Goal: Task Accomplishment & Management: Manage account settings

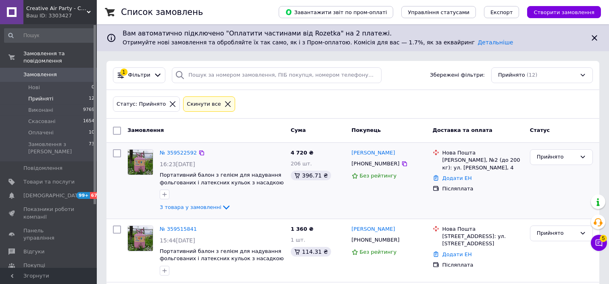
scroll to position [54, 0]
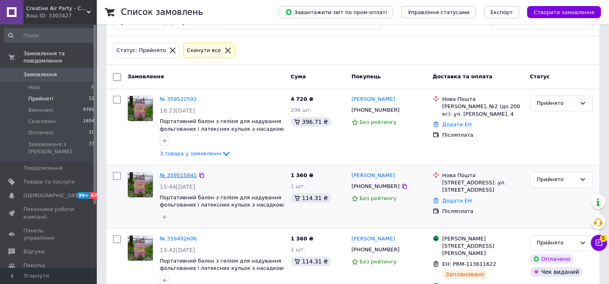
click at [179, 174] on link "№ 359515841" at bounding box center [178, 175] width 37 height 6
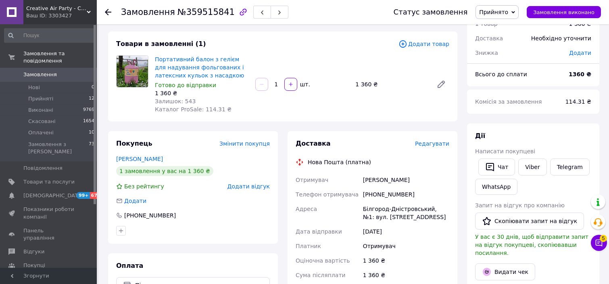
scroll to position [54, 0]
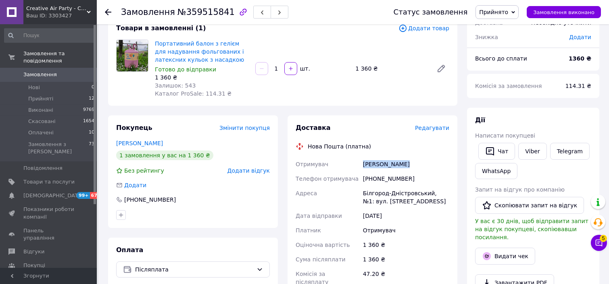
drag, startPoint x: 411, startPoint y: 163, endPoint x: 357, endPoint y: 166, distance: 54.1
click at [357, 166] on div "Отримувач [PERSON_NAME] Телефон отримувача [PHONE_NUMBER] [PERSON_NAME][GEOGRAP…" at bounding box center [372, 234] width 157 height 155
copy div "Отримувач [PERSON_NAME]"
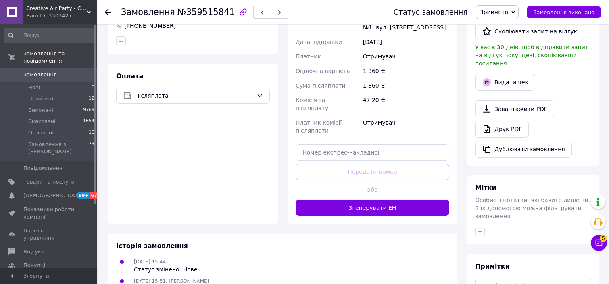
scroll to position [296, 0]
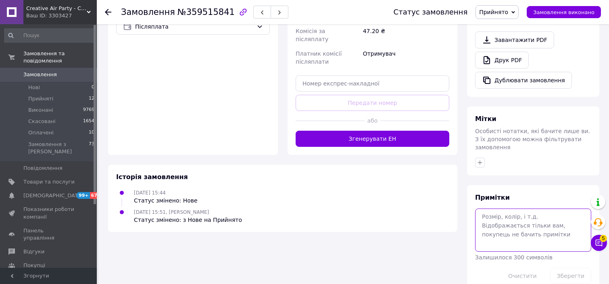
click at [506, 208] on textarea at bounding box center [533, 229] width 116 height 43
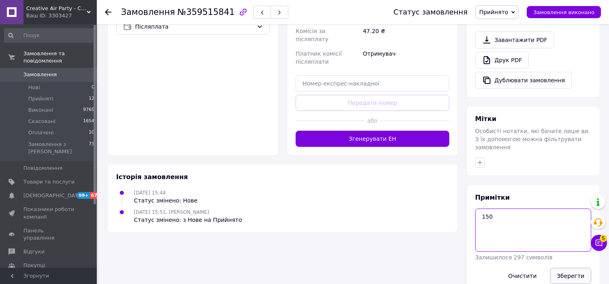
type textarea "150"
click at [579, 268] on button "Зберегти" at bounding box center [570, 276] width 41 height 16
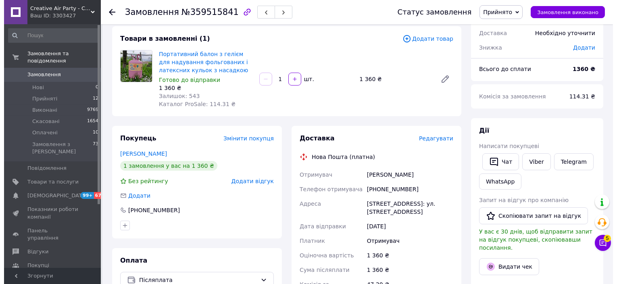
scroll to position [28, 0]
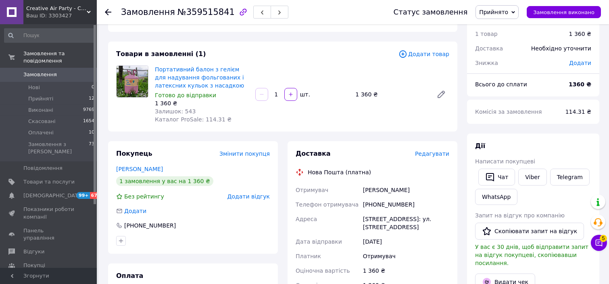
click at [443, 154] on span "Редагувати" at bounding box center [432, 153] width 34 height 6
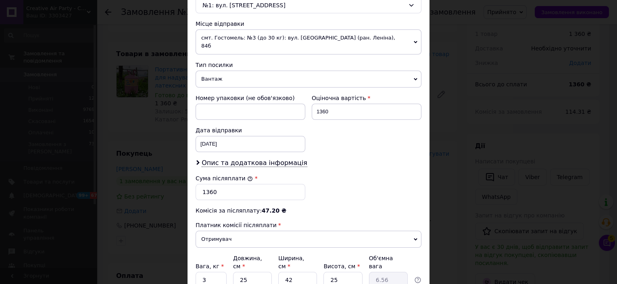
scroll to position [269, 0]
drag, startPoint x: 209, startPoint y: 182, endPoint x: 205, endPoint y: 181, distance: 4.3
click at [205, 183] on input "1360" at bounding box center [251, 191] width 110 height 16
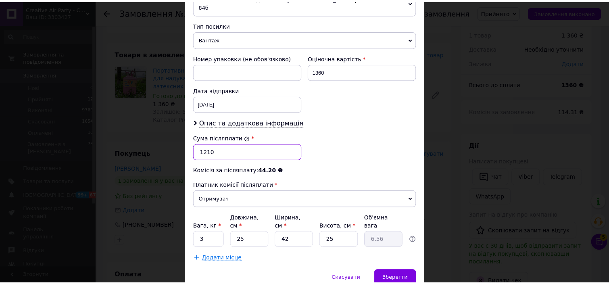
scroll to position [329, 0]
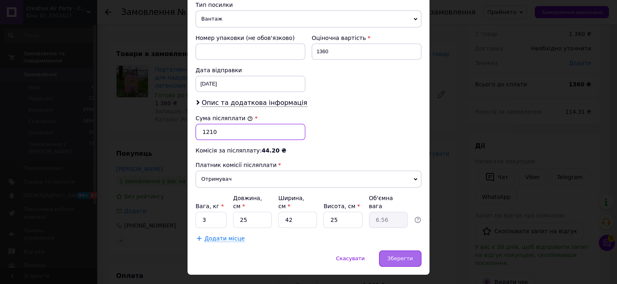
type input "1210"
click at [402, 255] on span "Зберегти" at bounding box center [399, 258] width 25 height 6
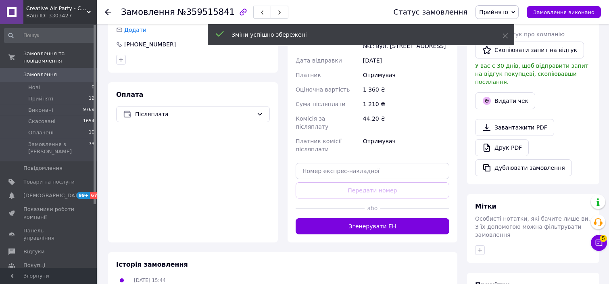
scroll to position [296, 0]
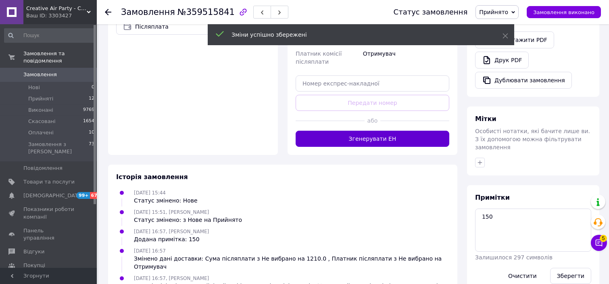
click at [383, 133] on button "Згенерувати ЕН" at bounding box center [373, 139] width 154 height 16
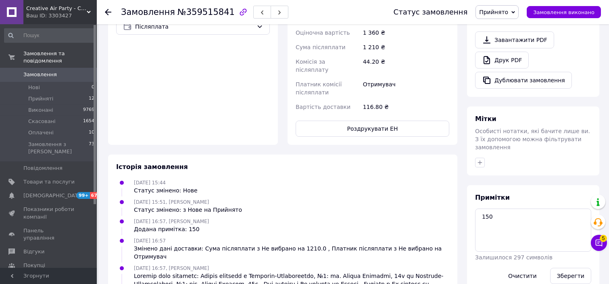
click at [518, 10] on span "Прийнято" at bounding box center [496, 12] width 43 height 14
click at [500, 52] on li "Оплачено" at bounding box center [497, 52] width 42 height 12
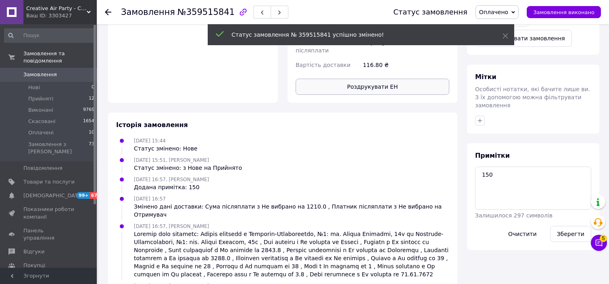
scroll to position [373, 0]
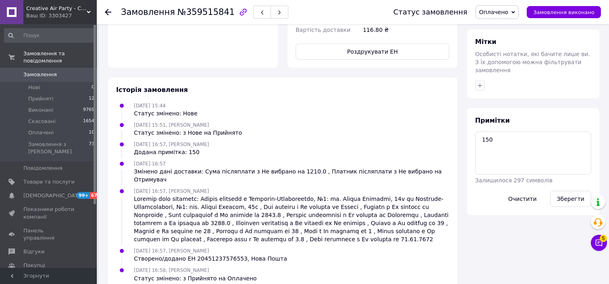
click at [107, 14] on icon at bounding box center [108, 12] width 6 height 6
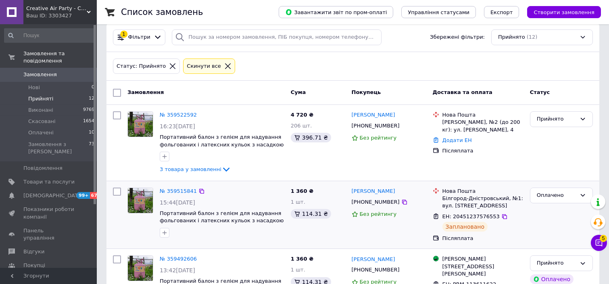
scroll to position [54, 0]
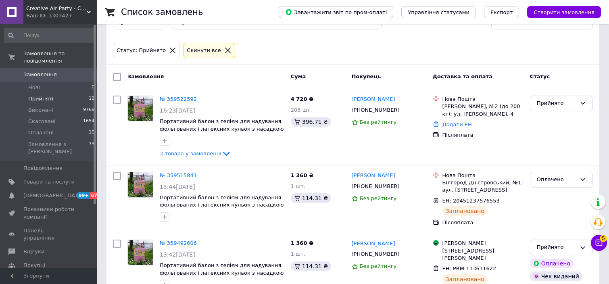
click at [170, 50] on icon at bounding box center [173, 51] width 6 height 6
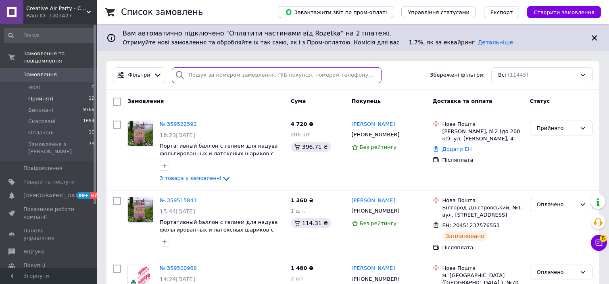
click at [211, 74] on input "search" at bounding box center [277, 75] width 210 height 16
paste input "[PERSON_NAME]"
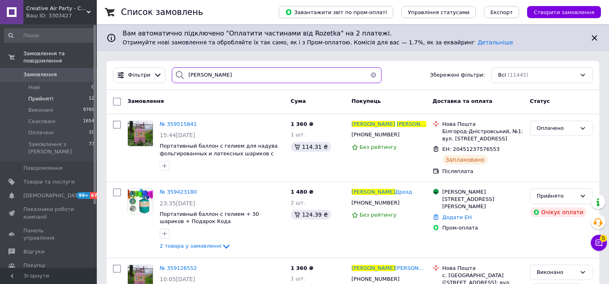
type input "[PERSON_NAME]"
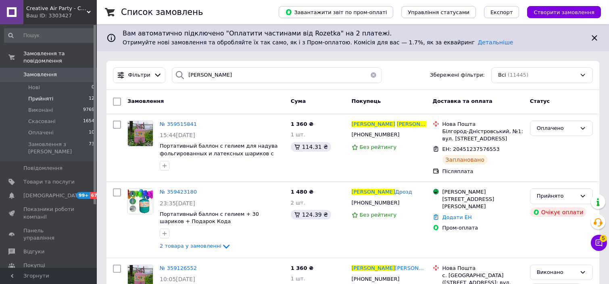
click at [369, 76] on button "button" at bounding box center [373, 75] width 16 height 16
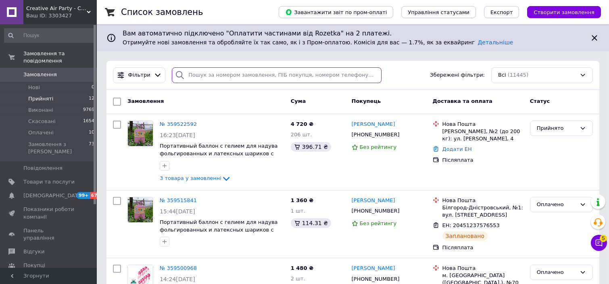
paste input "[PHONE_NUMBER]"
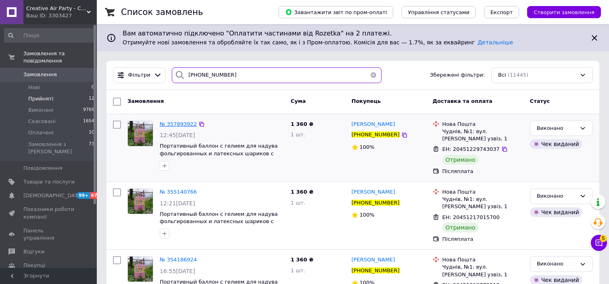
type input "[PHONE_NUMBER]"
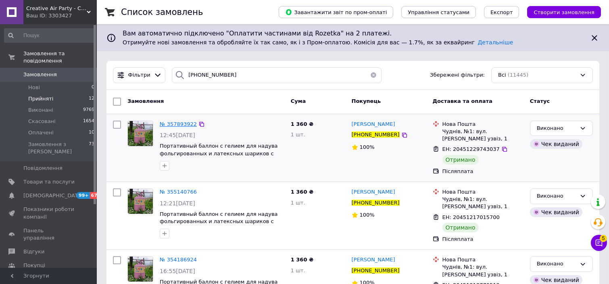
click at [185, 125] on span "№ 357893922" at bounding box center [178, 124] width 37 height 6
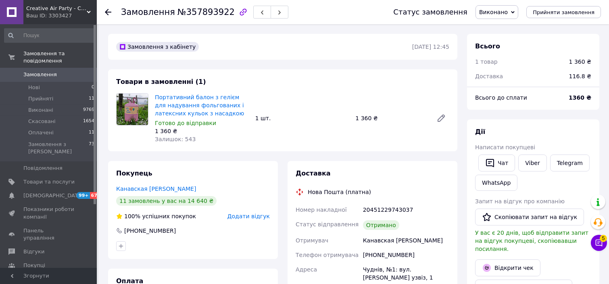
scroll to position [107, 0]
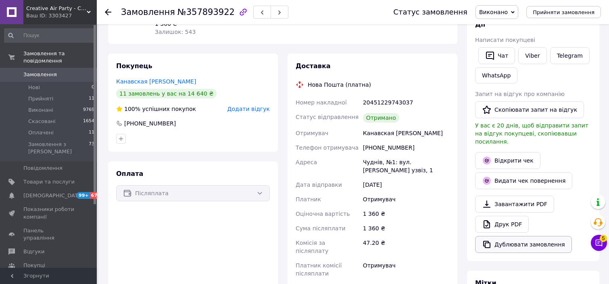
click at [519, 237] on button "Дублювати замовлення" at bounding box center [523, 244] width 97 height 17
click at [42, 95] on span "Прийняті" at bounding box center [40, 98] width 25 height 7
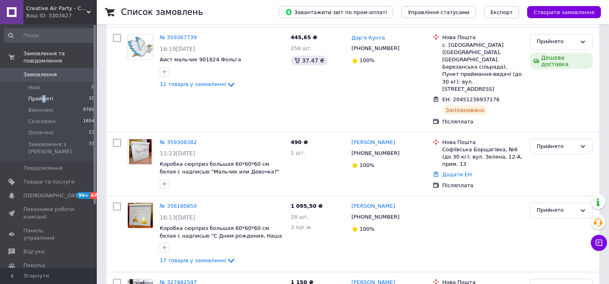
scroll to position [690, 0]
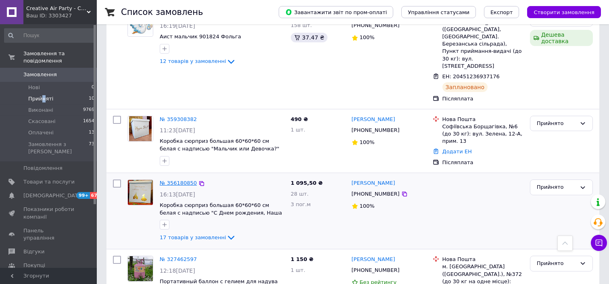
click at [181, 180] on link "№ 356180850" at bounding box center [178, 183] width 37 height 6
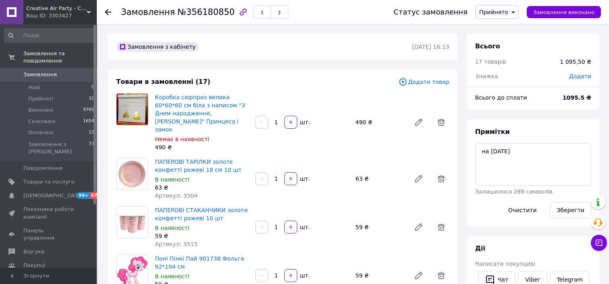
click at [431, 83] on span "Додати товар" at bounding box center [423, 81] width 51 height 9
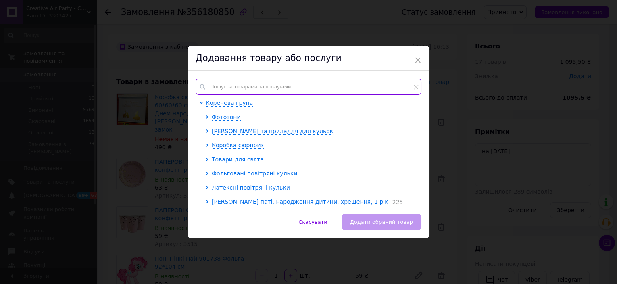
drag, startPoint x: 269, startPoint y: 92, endPoint x: 273, endPoint y: 95, distance: 4.7
click at [273, 95] on div "Коренева група Фотозони Гелій та приладдя для кульок Коробка сюрприз Товари для…" at bounding box center [309, 142] width 226 height 127
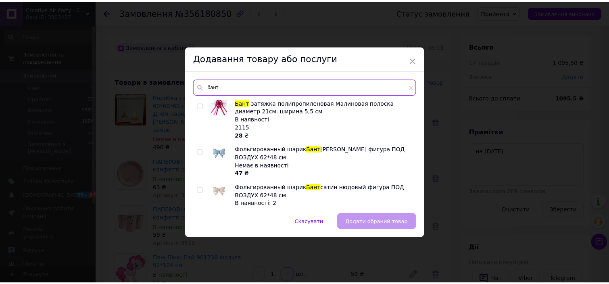
scroll to position [1342, 0]
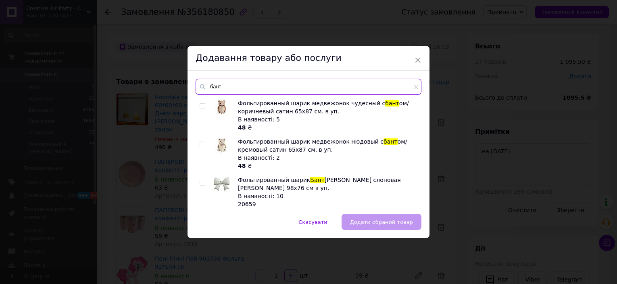
type input "бант"
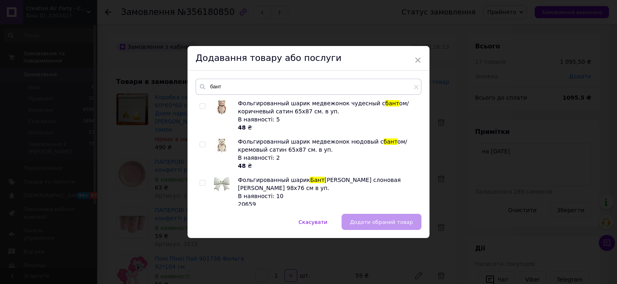
drag, startPoint x: 204, startPoint y: 180, endPoint x: 208, endPoint y: 181, distance: 5.0
click at [206, 222] on li "Фольгированный шарик Бант сатин розовый 98х76 см в уп. В наявності: 15 20661 54…" at bounding box center [308, 238] width 217 height 32
click at [202, 227] on input "checkbox" at bounding box center [202, 229] width 5 height 5
checkbox input "true"
click at [370, 223] on span "Додати обраний товар" at bounding box center [381, 222] width 63 height 6
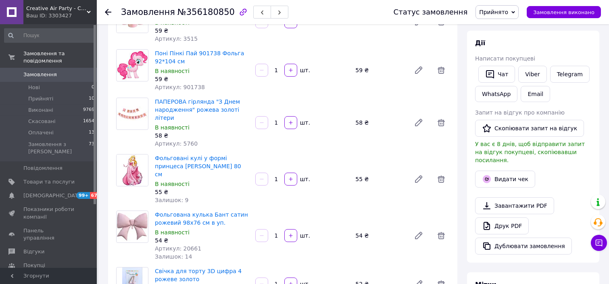
scroll to position [215, 0]
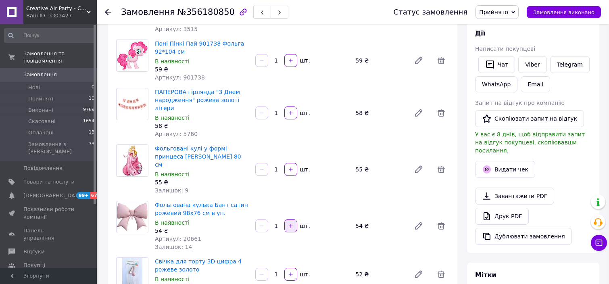
click at [291, 223] on icon "button" at bounding box center [291, 226] width 6 height 6
type input "2"
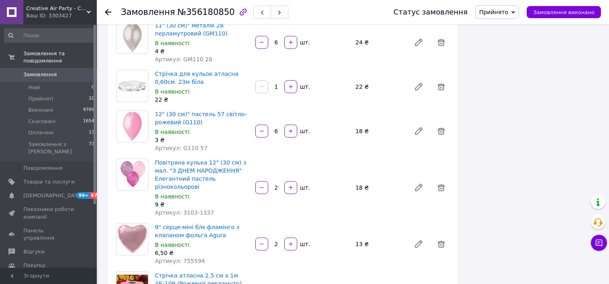
scroll to position [645, 0]
